Goal: Task Accomplishment & Management: Manage account settings

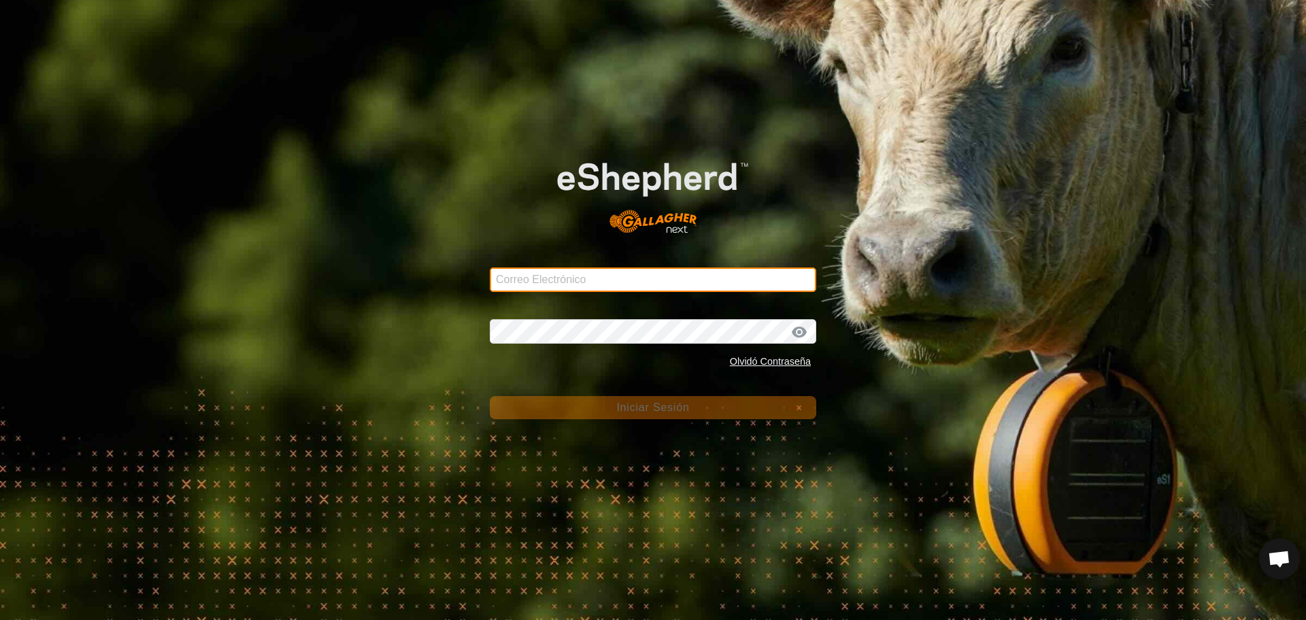
drag, startPoint x: 0, startPoint y: 0, endPoint x: 560, endPoint y: 282, distance: 626.8
click at [559, 284] on input "Correo Electrónico" at bounding box center [653, 279] width 327 height 24
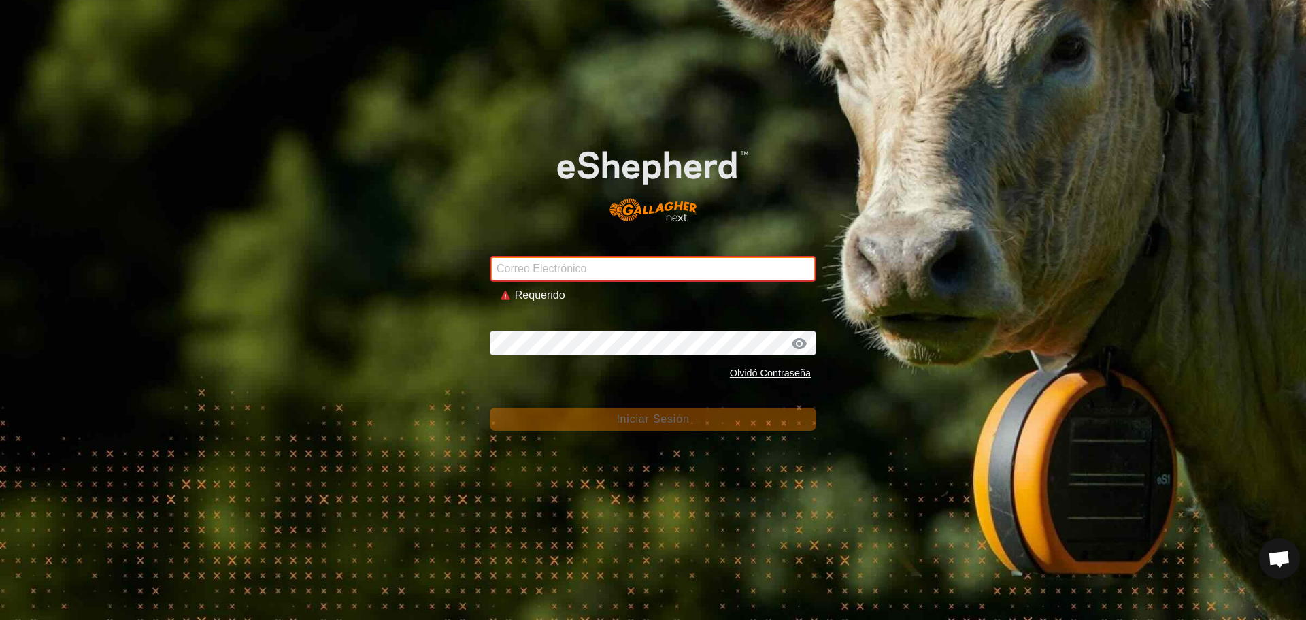
click at [614, 273] on input "Correo Electrónico" at bounding box center [653, 269] width 327 height 26
click at [536, 266] on div "Correo Electrónico Requerido" at bounding box center [653, 272] width 327 height 64
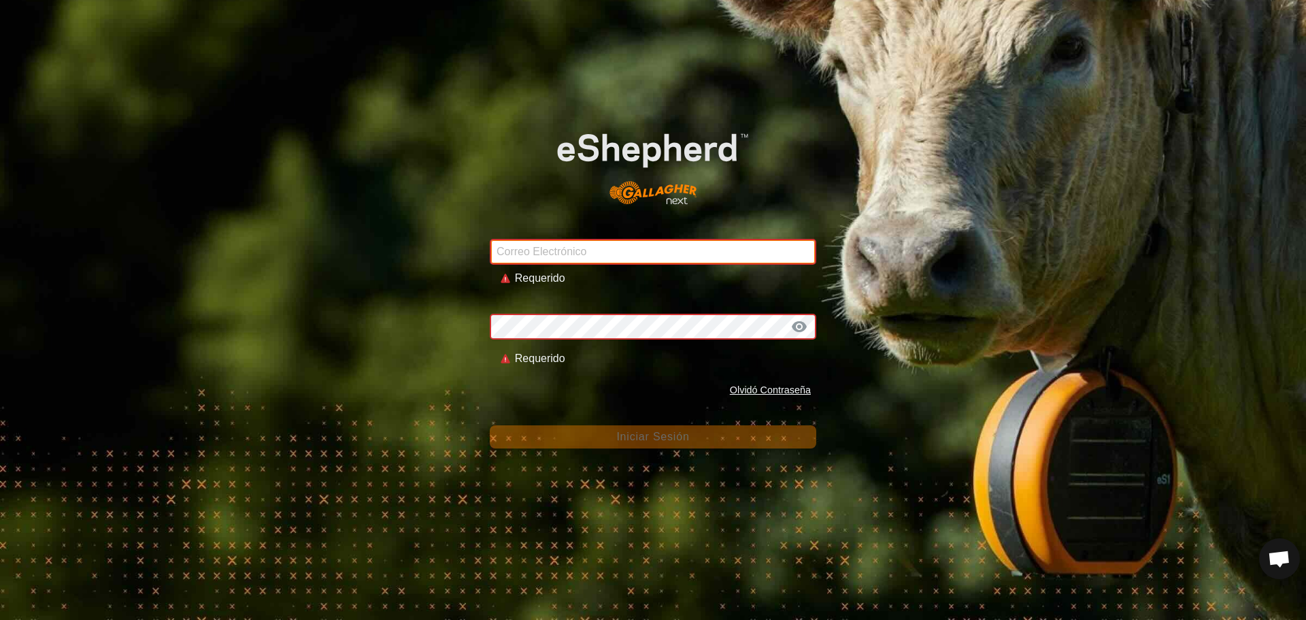
click at [520, 249] on input "Correo Electrónico" at bounding box center [653, 252] width 327 height 26
click at [628, 266] on div "Correo Electrónico Requerido" at bounding box center [653, 254] width 327 height 64
click at [629, 263] on input "Correo Electrónico" at bounding box center [653, 252] width 327 height 26
paste input "la.pove2004sl@correoganadero.es"
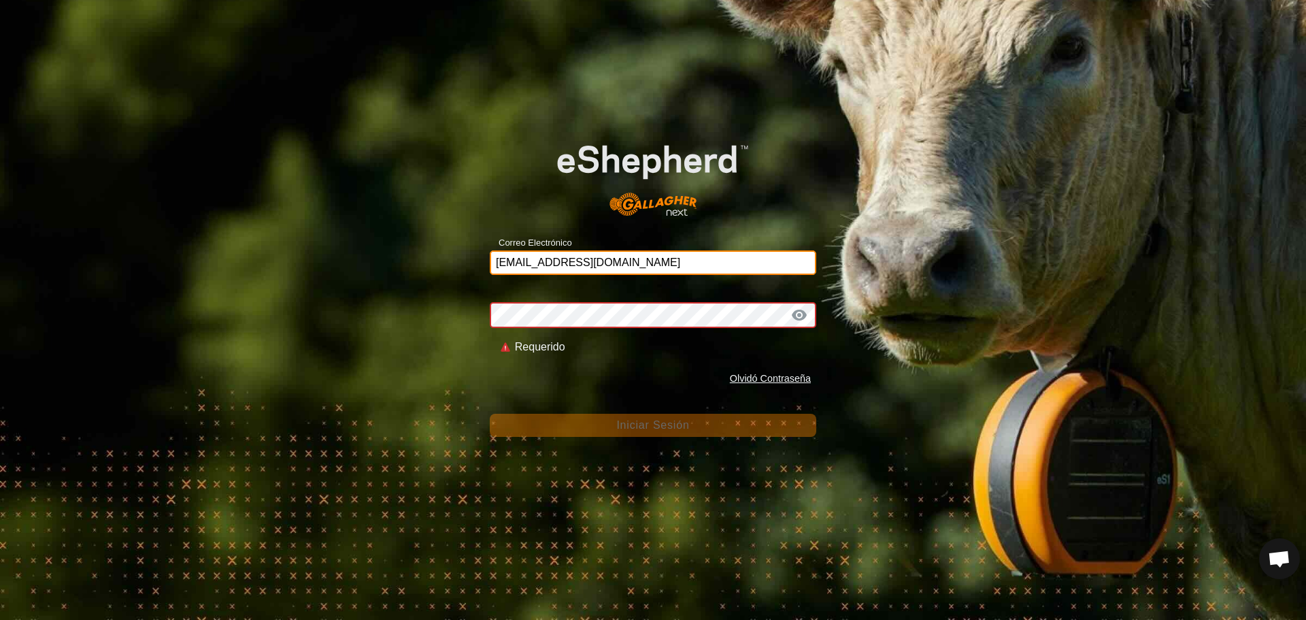
type input "la.pove2004sl@correoganadero.es"
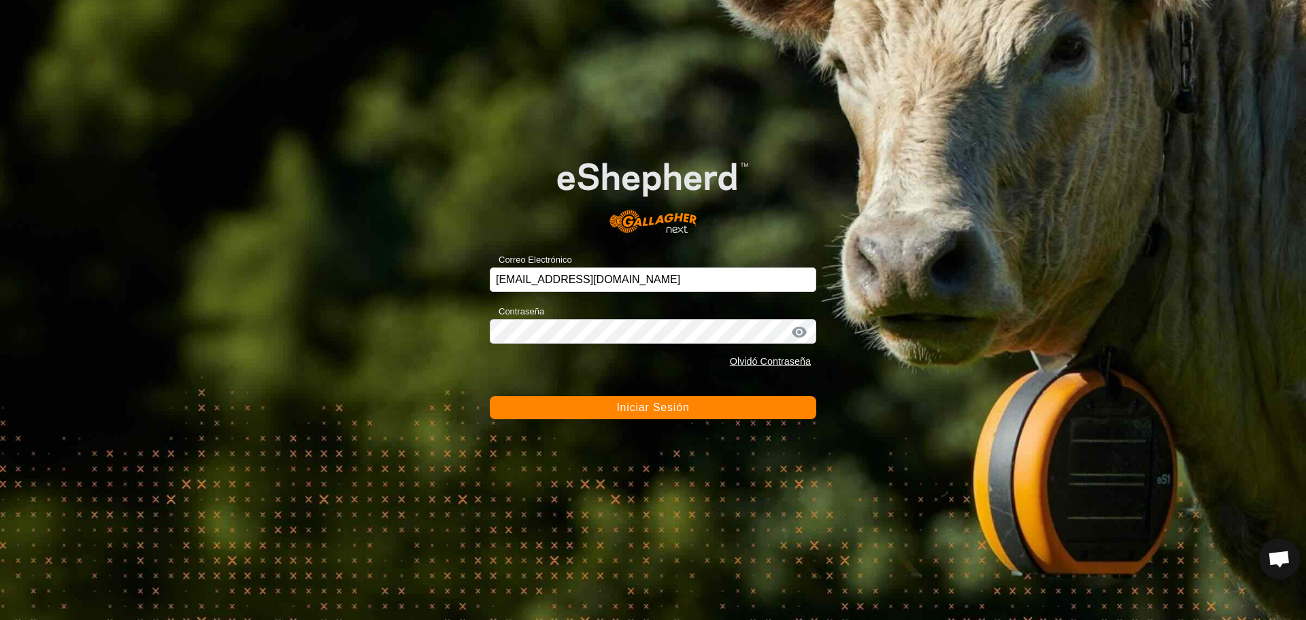
click at [648, 408] on span "Iniciar Sesión" at bounding box center [652, 407] width 73 height 12
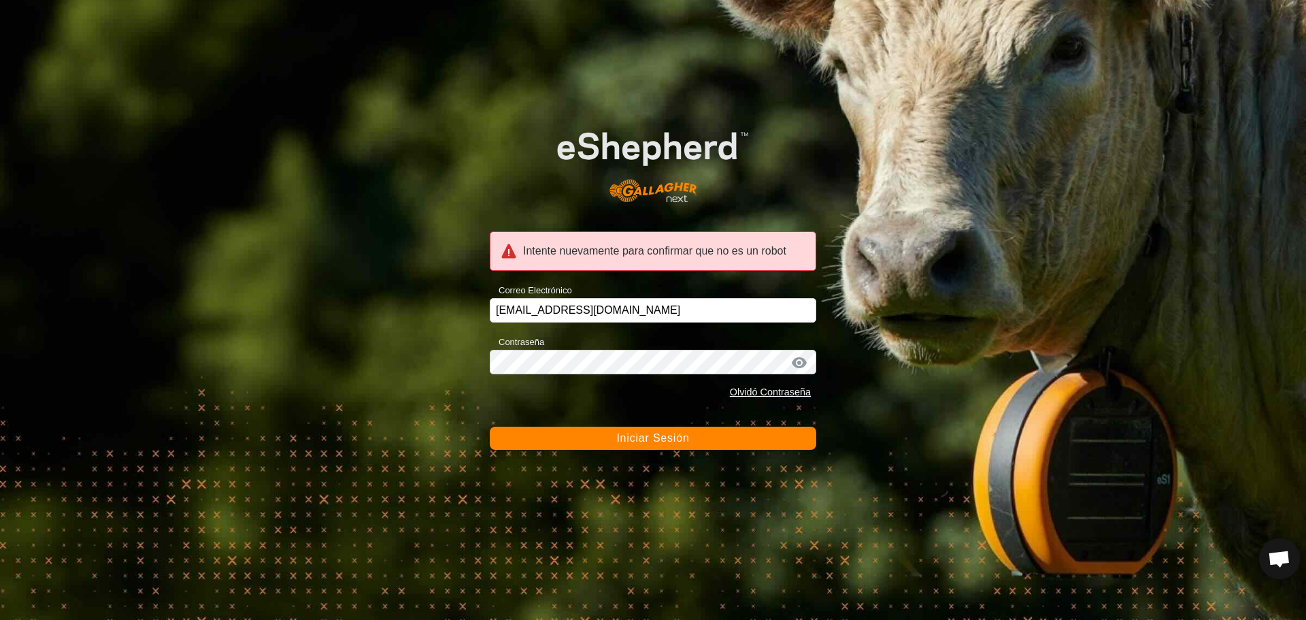
click at [638, 434] on span "Iniciar Sesión" at bounding box center [652, 438] width 73 height 12
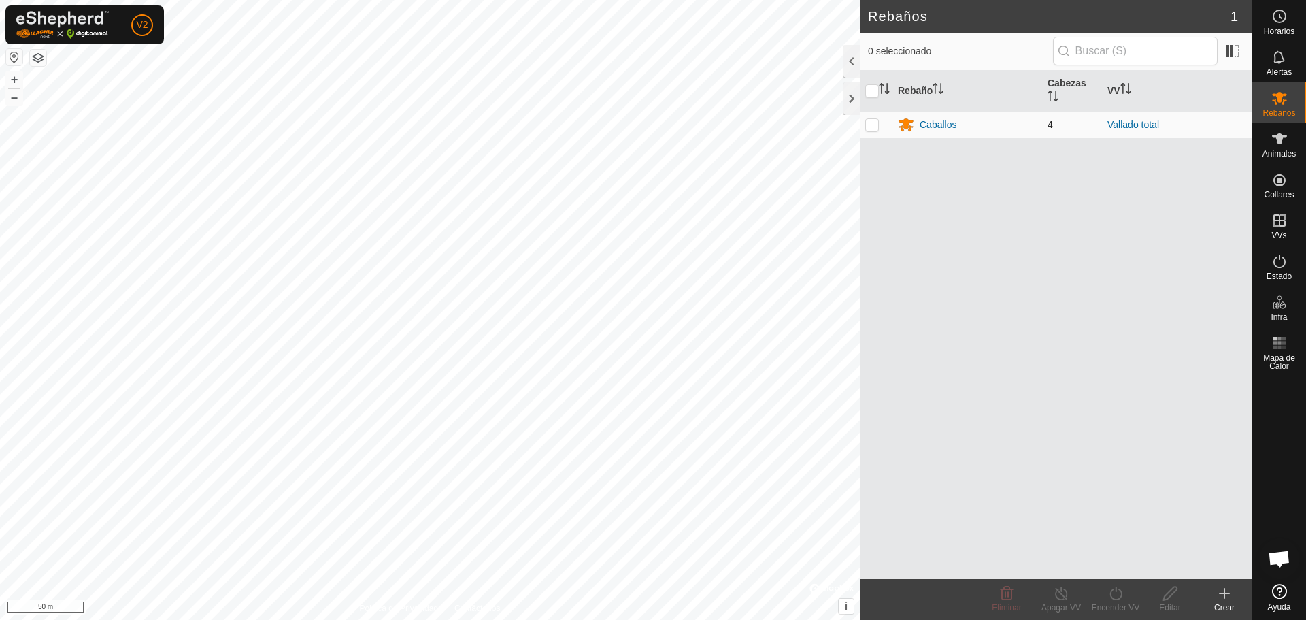
click at [874, 125] on p-checkbox at bounding box center [872, 124] width 14 height 11
checkbox input "true"
click at [937, 120] on div "Caballos" at bounding box center [938, 125] width 37 height 14
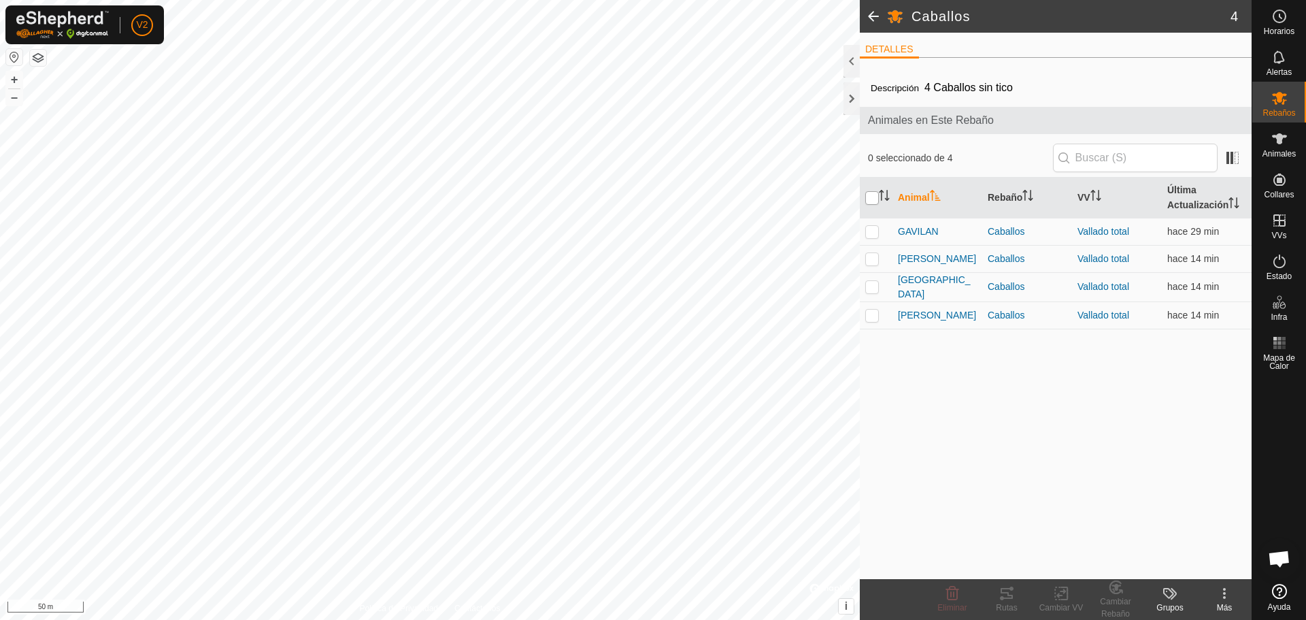
click at [870, 193] on input "checkbox" at bounding box center [872, 198] width 14 height 14
checkbox input "true"
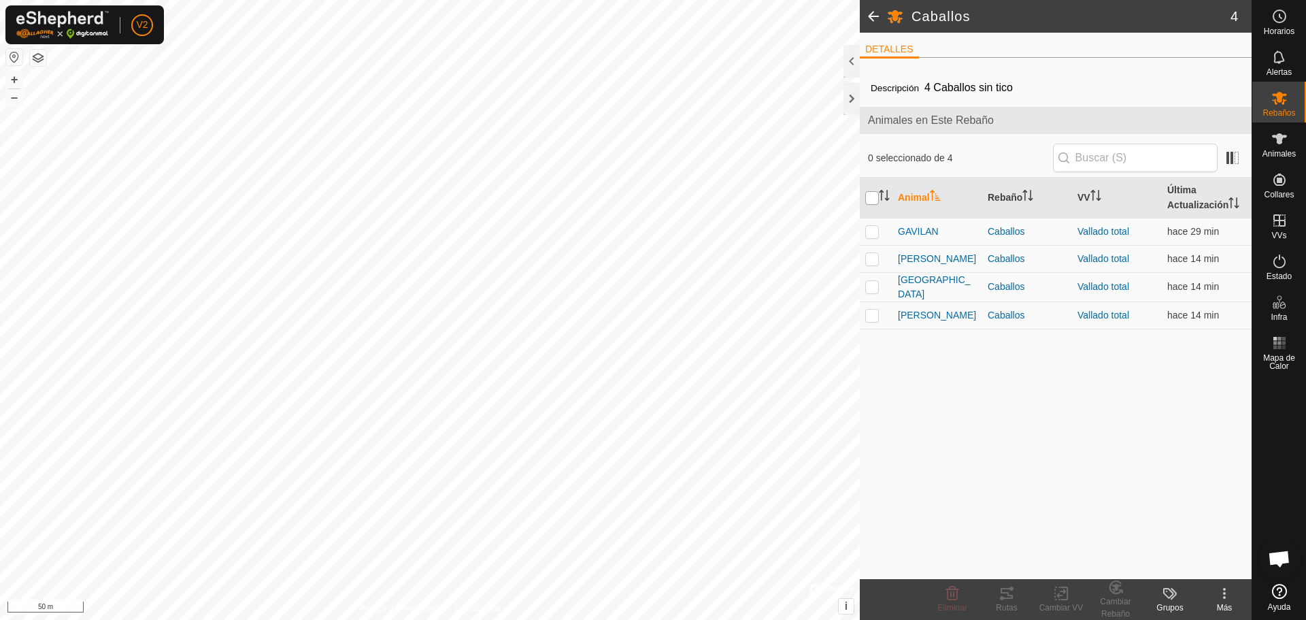
checkbox input "true"
click at [1002, 594] on icon at bounding box center [1007, 593] width 16 height 16
